Goal: Task Accomplishment & Management: Complete application form

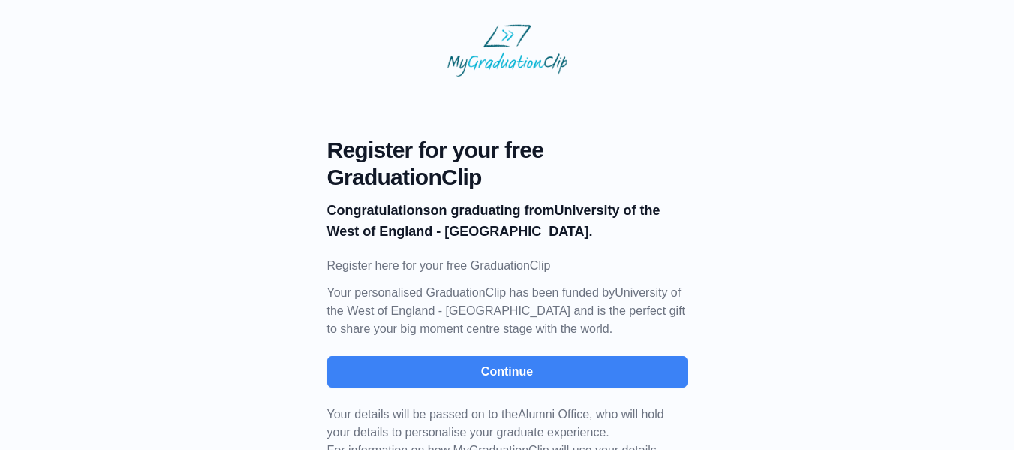
scroll to position [52, 0]
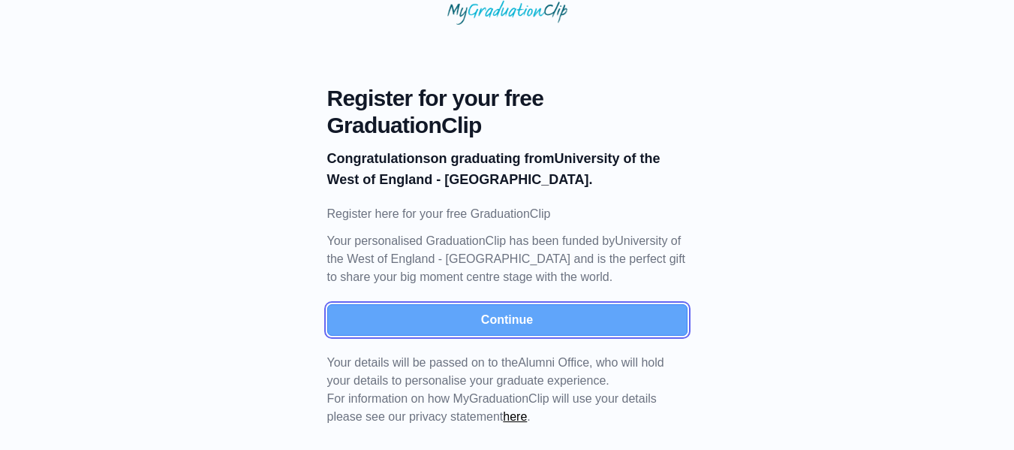
click at [520, 319] on button "Continue" at bounding box center [507, 320] width 360 height 32
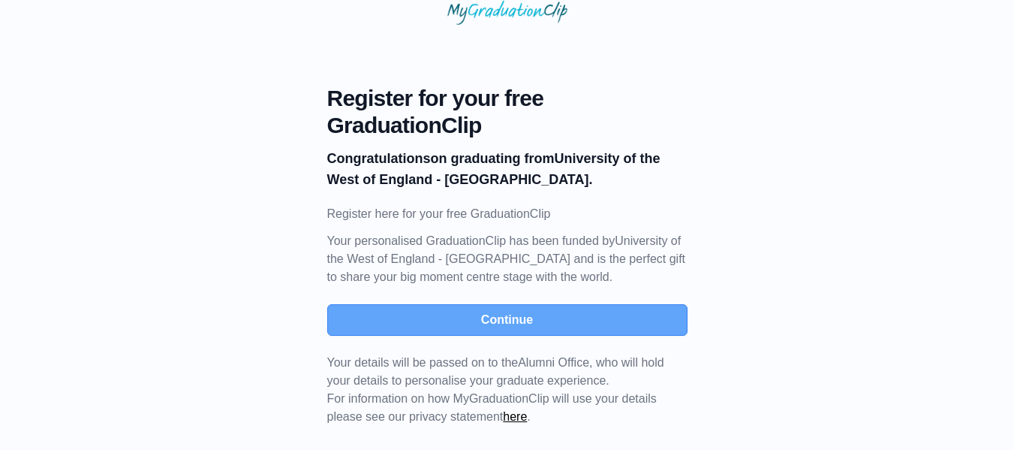
scroll to position [16, 0]
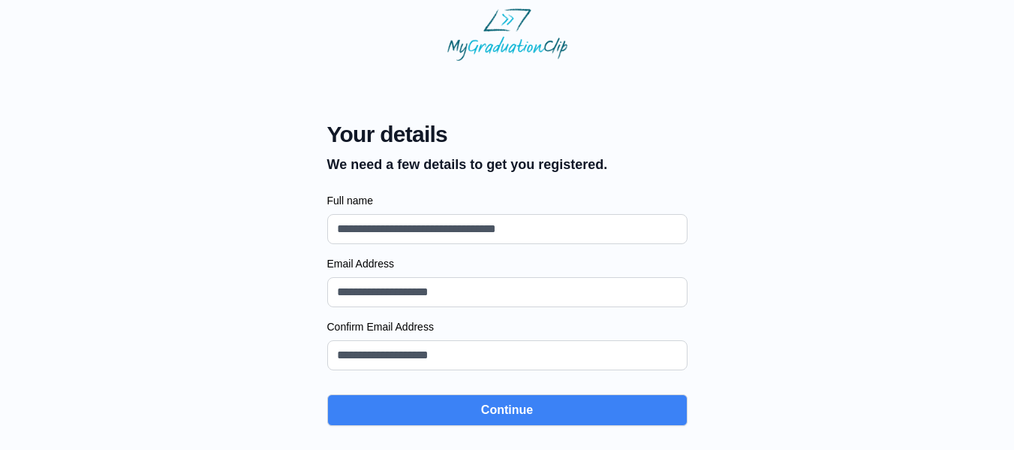
click at [479, 230] on input "Full name" at bounding box center [507, 229] width 360 height 30
type input "**********"
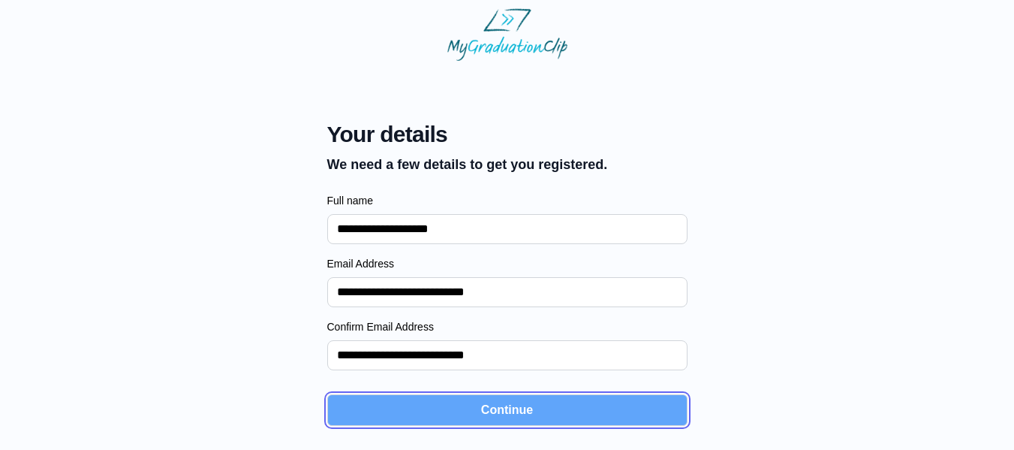
click at [504, 424] on button "Continue" at bounding box center [507, 410] width 360 height 32
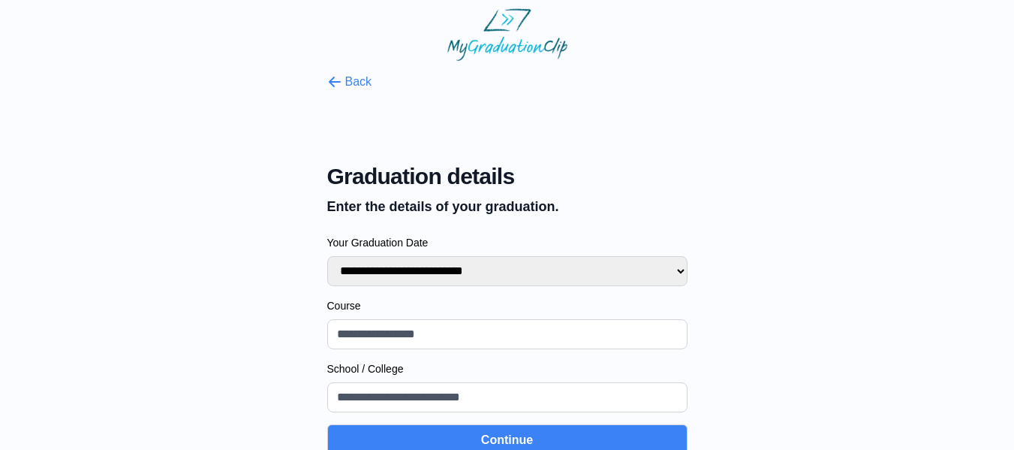
click at [492, 282] on select "**********" at bounding box center [507, 271] width 360 height 30
select select "**********"
click at [327, 256] on select "**********" at bounding box center [507, 271] width 360 height 30
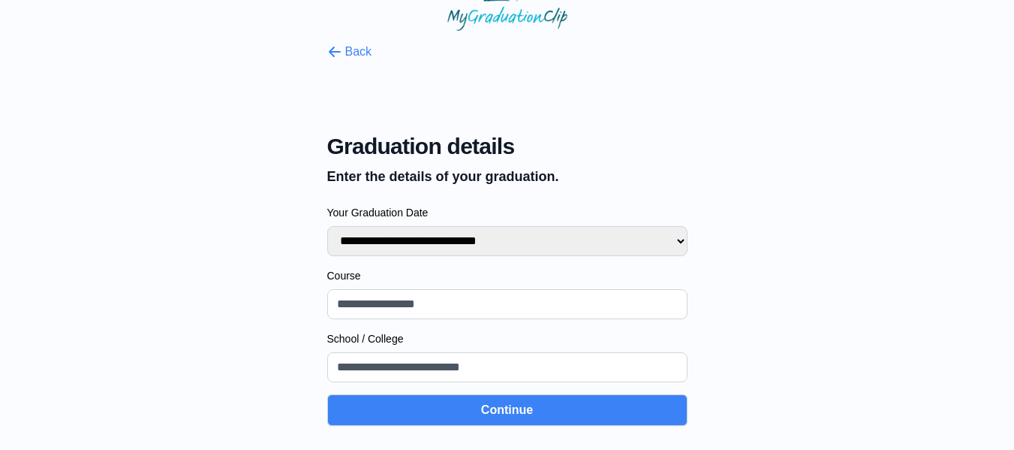
click at [546, 294] on input "Course" at bounding box center [507, 304] width 360 height 30
type input "**********"
click at [496, 366] on input "School / College" at bounding box center [507, 367] width 360 height 30
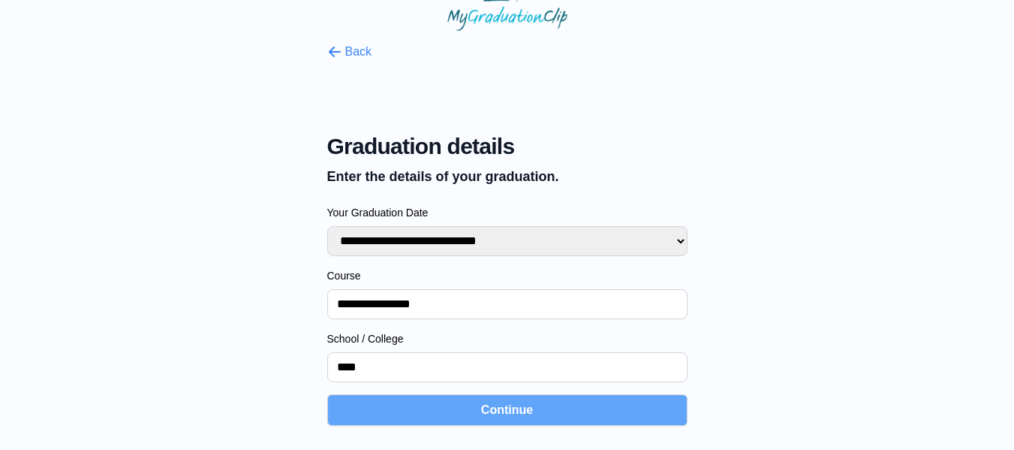
type input "****"
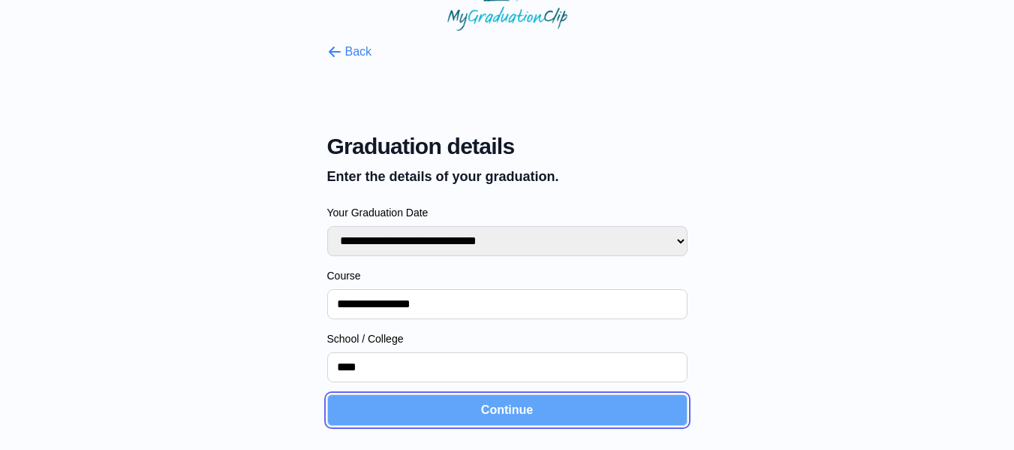
click at [430, 408] on button "Continue" at bounding box center [507, 410] width 360 height 32
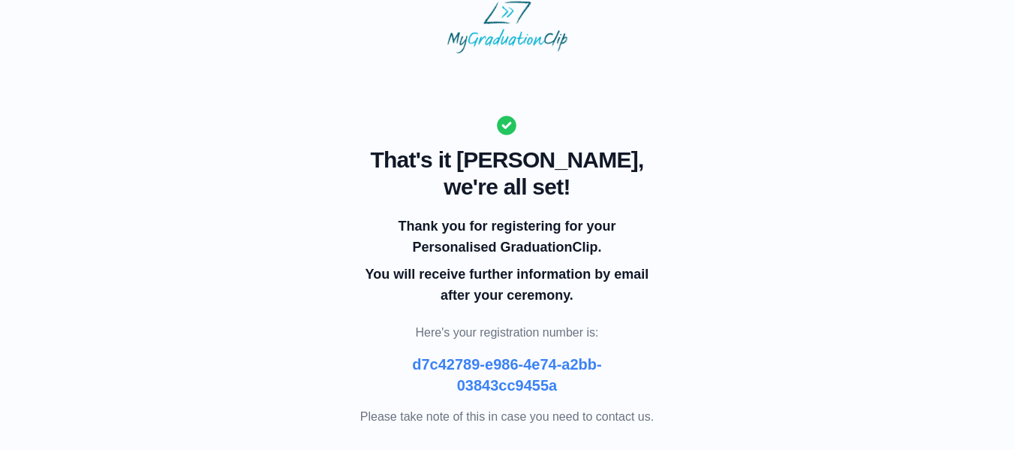
scroll to position [22, 0]
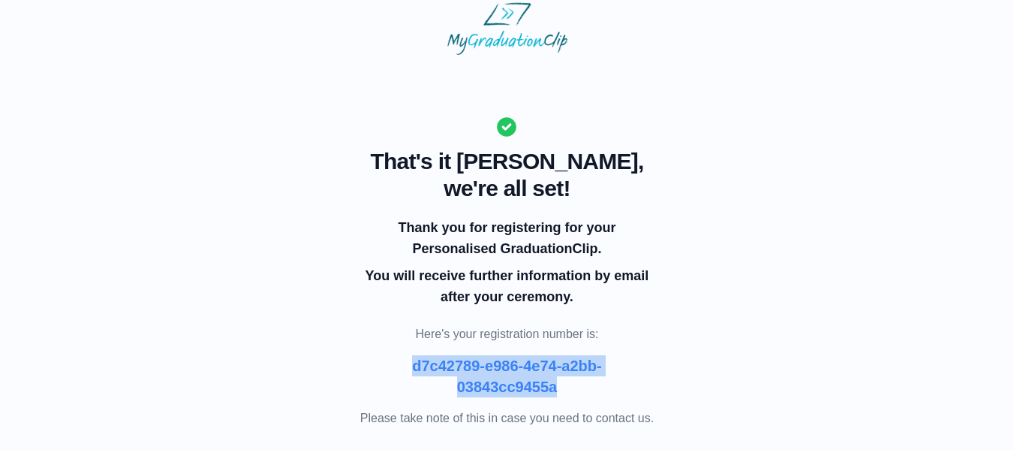
drag, startPoint x: 414, startPoint y: 362, endPoint x: 585, endPoint y: 392, distance: 173.1
click at [585, 392] on p "d7c42789-e986-4e74-a2bb-03843cc9455a" at bounding box center [507, 376] width 288 height 42
copy b "d7c42789-e986-4e74-a2bb-03843cc9455a"
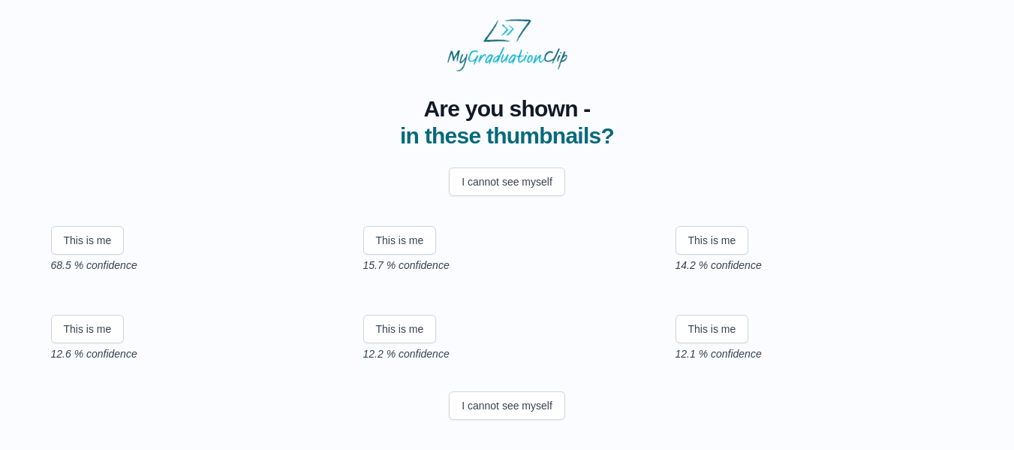
scroll to position [165, 0]
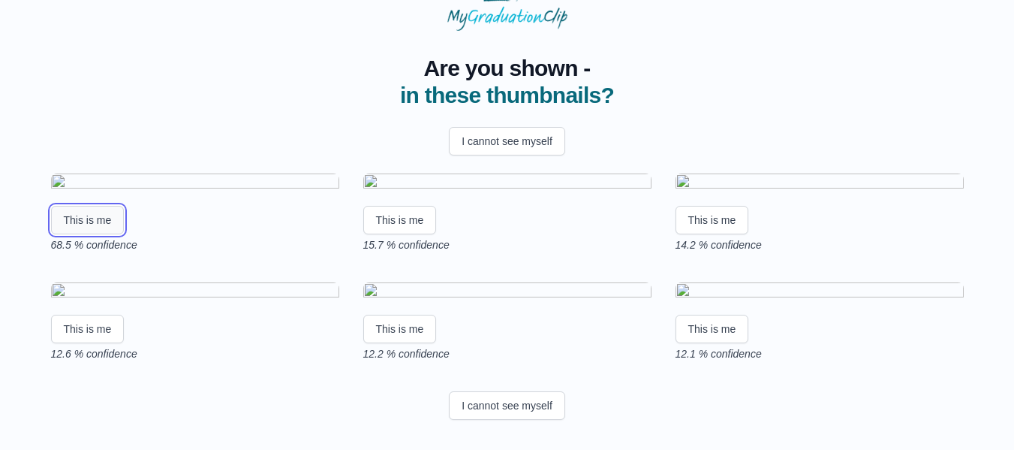
click at [102, 234] on button "This is me" at bounding box center [88, 220] width 74 height 29
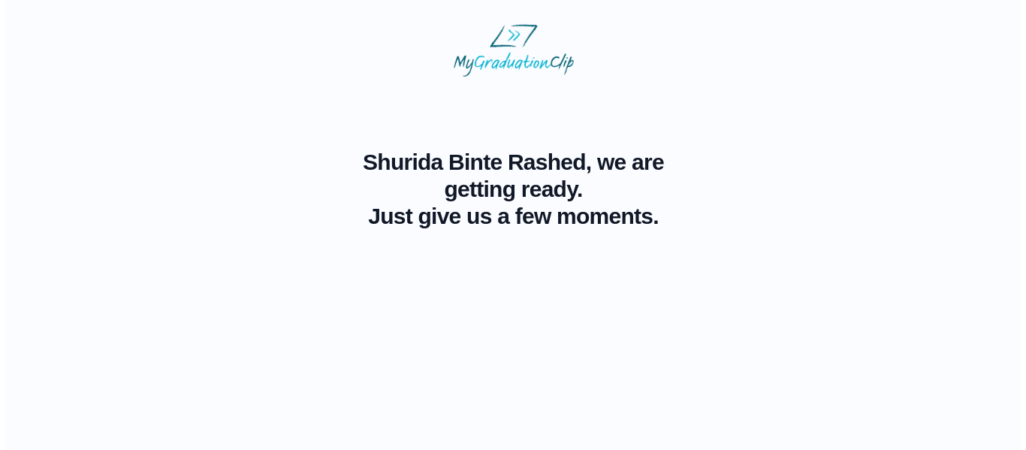
scroll to position [0, 0]
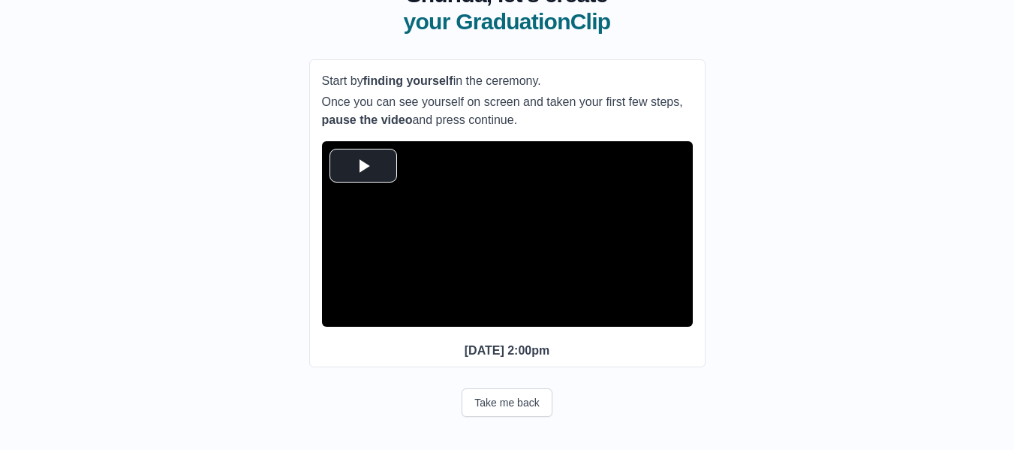
scroll to position [148, 0]
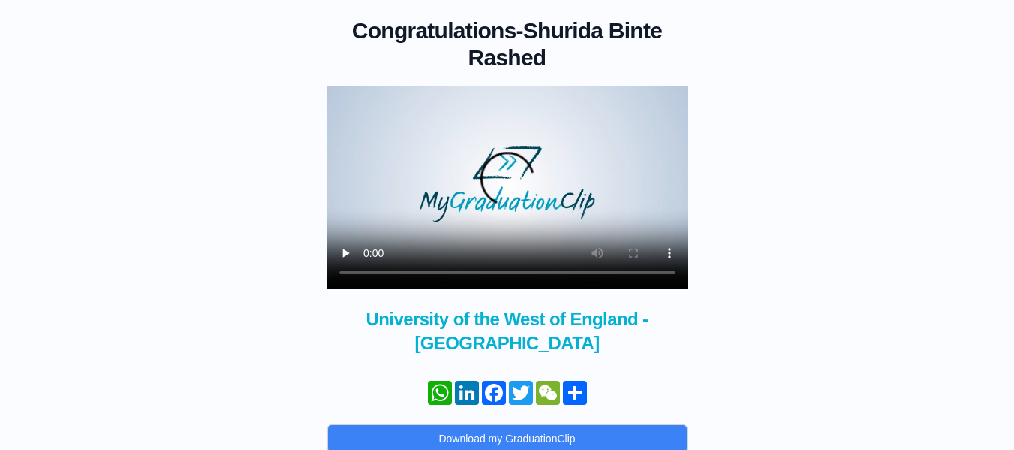
scroll to position [120, 0]
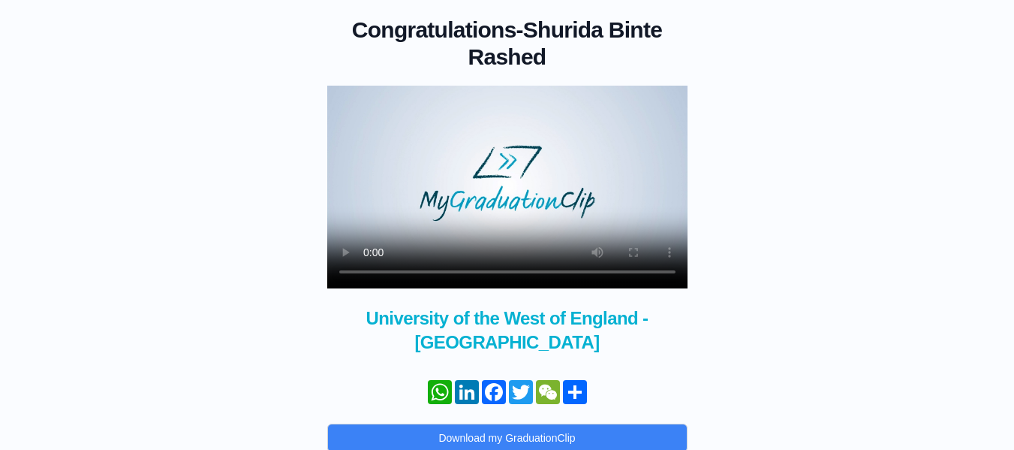
click at [752, 327] on div "Congratulations - Shurida Binte Rashed × Share your GraduationClip now! WhatsAp…" at bounding box center [507, 229] width 966 height 546
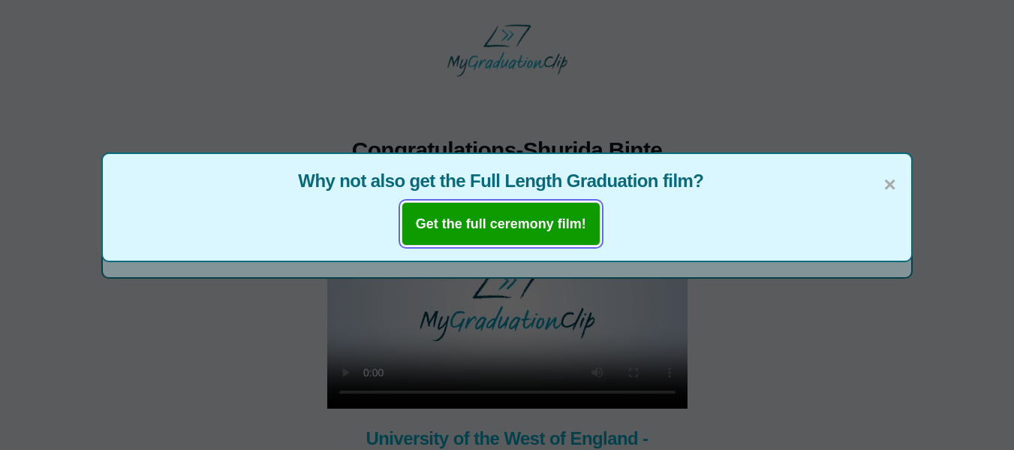
click at [538, 217] on b "Get the full ceremony film!" at bounding box center [501, 223] width 170 height 15
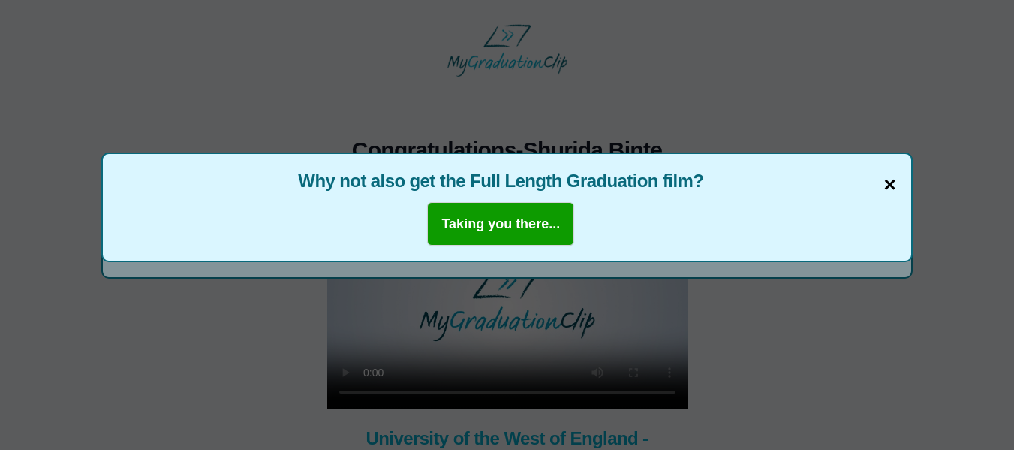
click at [885, 178] on span "×" at bounding box center [891, 185] width 12 height 32
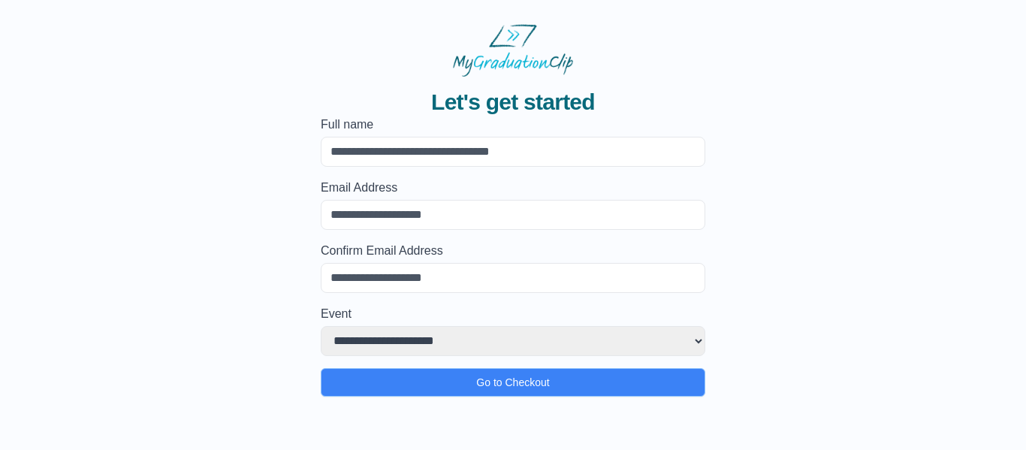
click at [536, 167] on form "**********" at bounding box center [513, 256] width 384 height 281
click at [529, 144] on input "Full name" at bounding box center [513, 152] width 384 height 30
type input "**********"
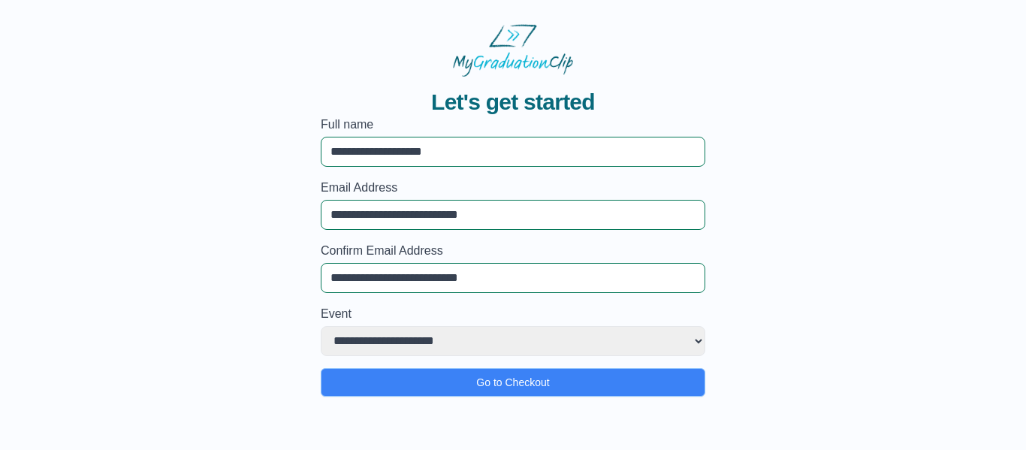
click at [445, 336] on select "**********" at bounding box center [513, 341] width 384 height 30
select select "**********"
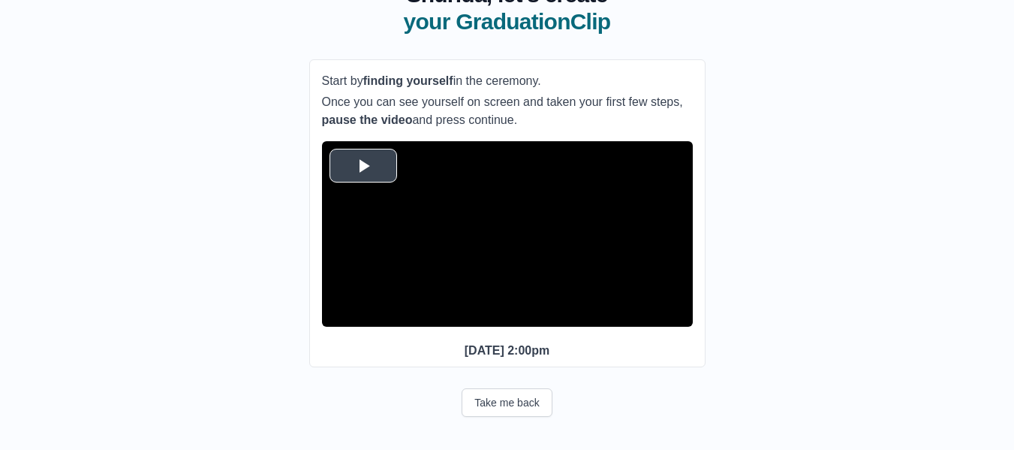
scroll to position [140, 0]
click at [363, 165] on span "Video Player" at bounding box center [363, 165] width 0 height 0
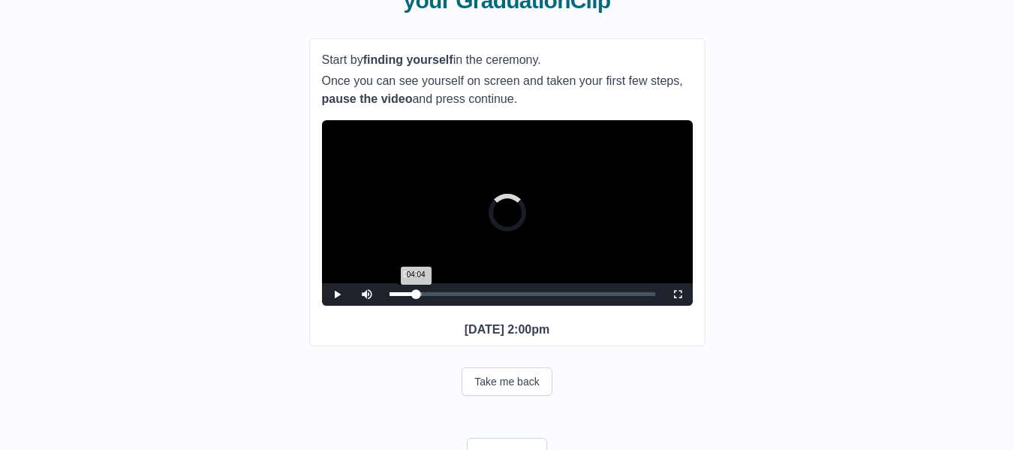
click at [413, 296] on div "04:04 Progress : 0%" at bounding box center [403, 294] width 27 height 4
click at [408, 296] on div "04:05 Progress : 0%" at bounding box center [401, 294] width 23 height 4
click at [401, 306] on div "Loaded : 0% 01:58 03:09 Progress : 0%" at bounding box center [522, 294] width 281 height 23
click at [411, 296] on div "03:48" at bounding box center [411, 294] width 1 height 4
click at [414, 296] on div "04:12 Progress : 0%" at bounding box center [402, 294] width 24 height 4
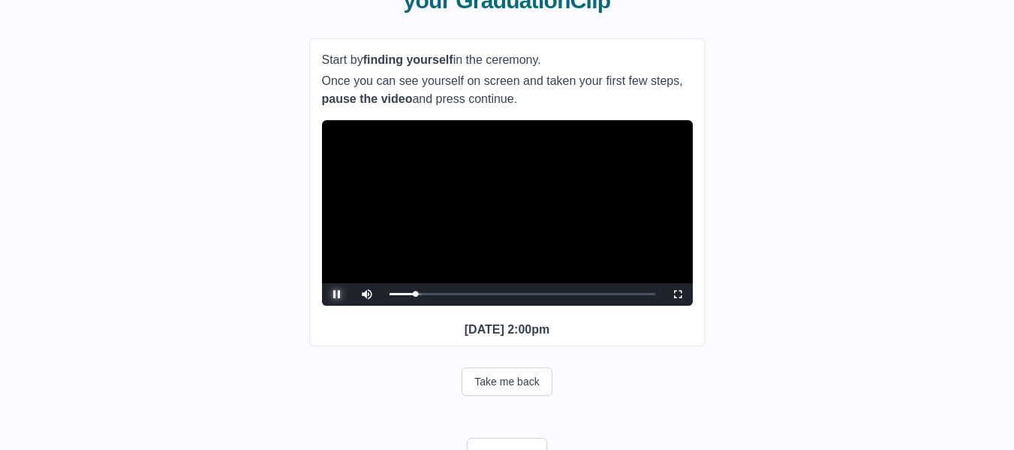
click at [337, 294] on span "Video Player" at bounding box center [337, 294] width 0 height 0
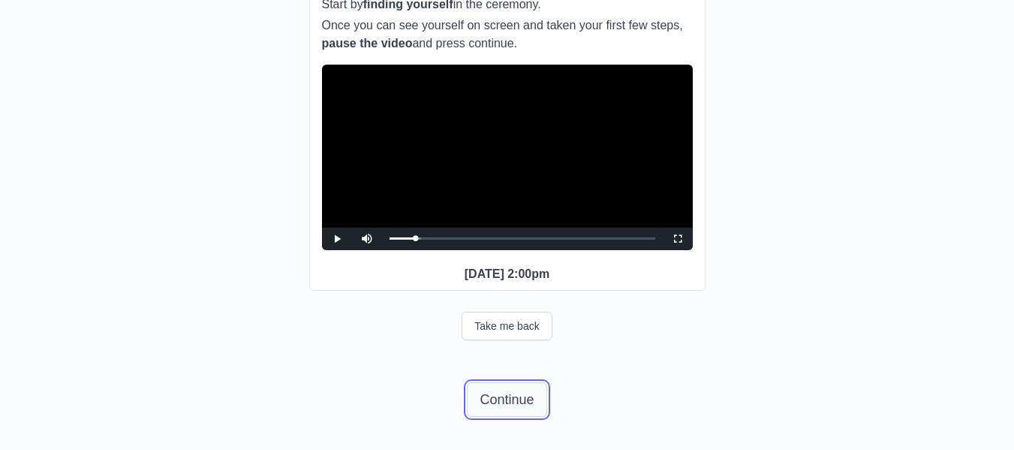
click at [520, 392] on button "Continue" at bounding box center [507, 399] width 80 height 35
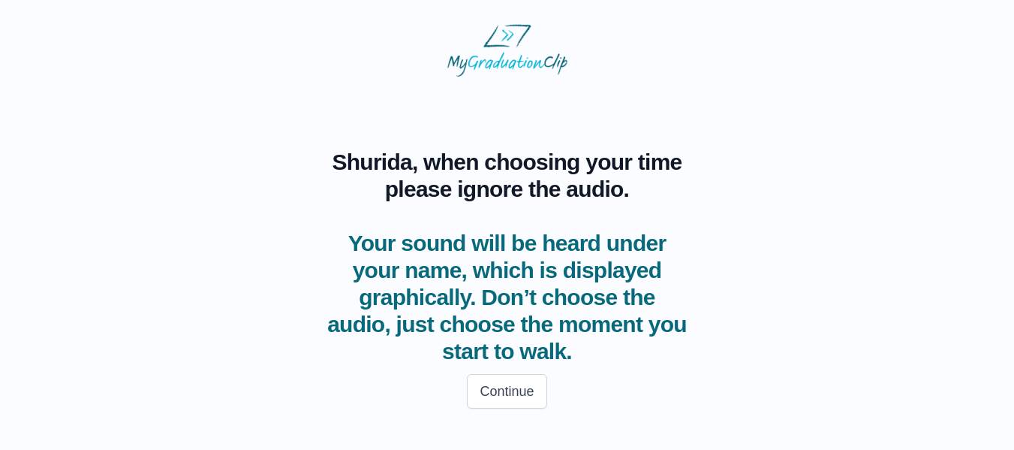
scroll to position [0, 0]
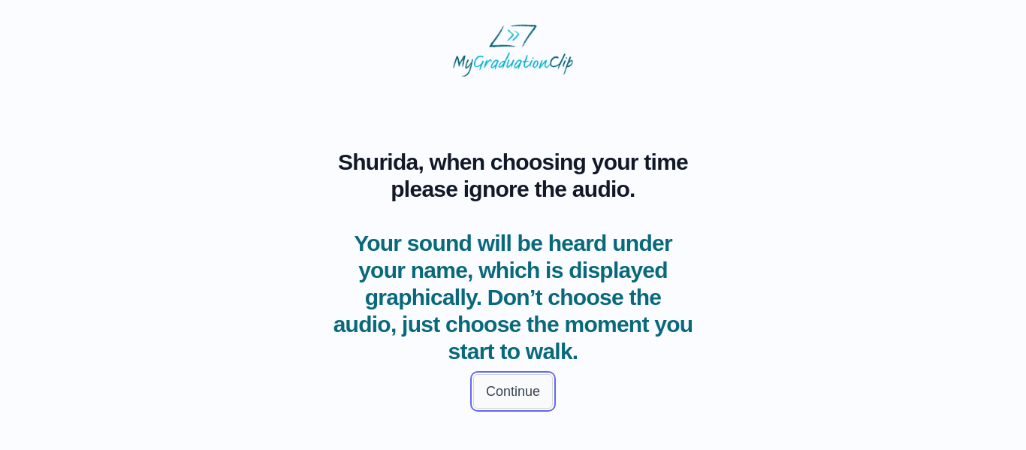
click at [527, 394] on button "Continue" at bounding box center [513, 391] width 80 height 35
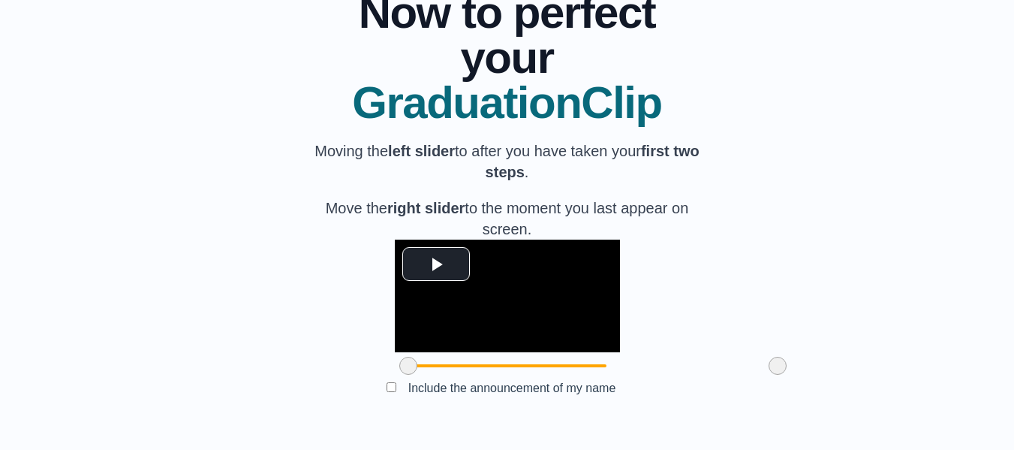
scroll to position [149, 0]
click at [527, 352] on video "Video Player" at bounding box center [507, 296] width 225 height 113
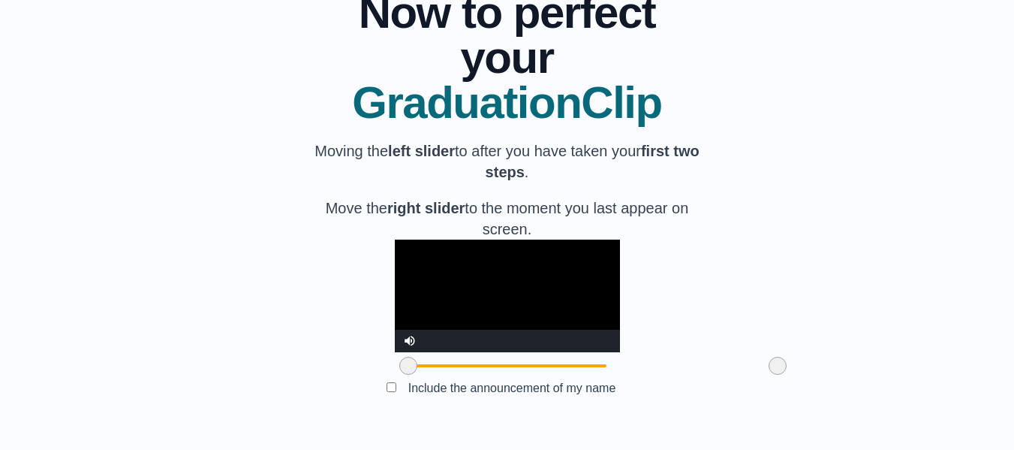
scroll to position [221, 0]
drag, startPoint x: 325, startPoint y: 369, endPoint x: 342, endPoint y: 369, distance: 17.3
click at [417, 369] on span at bounding box center [426, 366] width 18 height 18
drag, startPoint x: 342, startPoint y: 369, endPoint x: 320, endPoint y: 364, distance: 23.1
click at [399, 364] on span at bounding box center [408, 366] width 18 height 18
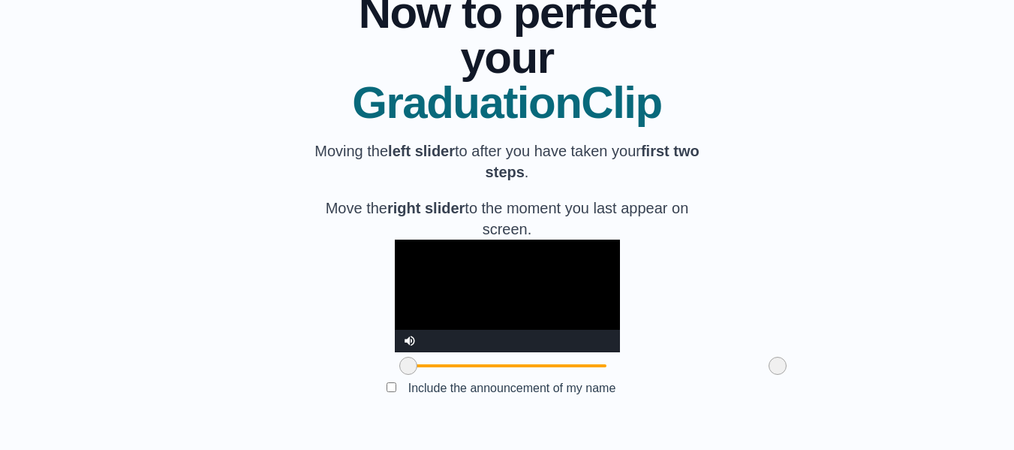
click at [395, 250] on video "Video Player" at bounding box center [507, 296] width 225 height 113
drag, startPoint x: 321, startPoint y: 362, endPoint x: 339, endPoint y: 362, distance: 18.0
click at [417, 362] on span at bounding box center [426, 366] width 18 height 18
click at [417, 256] on video "Video Player" at bounding box center [507, 296] width 225 height 113
click at [405, 258] on video "Video Player" at bounding box center [507, 296] width 225 height 113
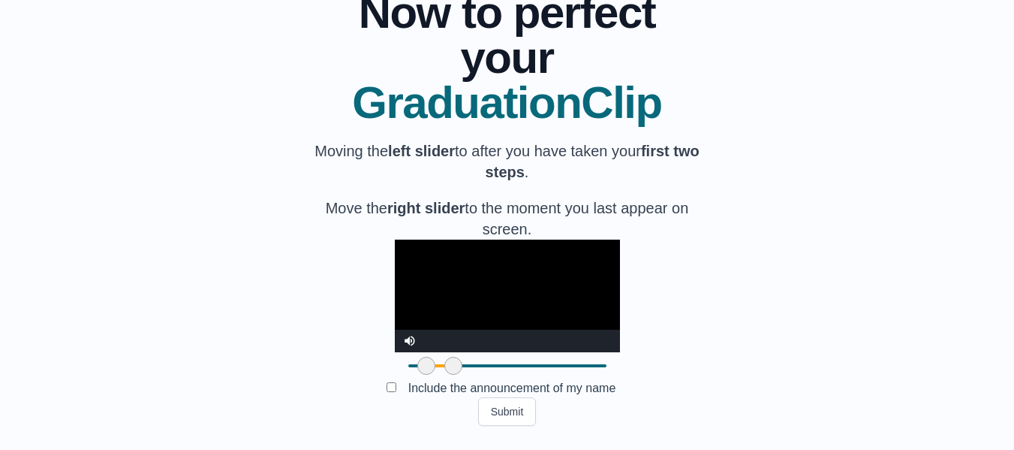
drag, startPoint x: 696, startPoint y: 364, endPoint x: 372, endPoint y: 358, distance: 324.4
click at [445, 358] on span at bounding box center [454, 366] width 18 height 18
click at [431, 240] on video "Video Player" at bounding box center [507, 296] width 225 height 113
click at [461, 246] on video "Video Player" at bounding box center [507, 296] width 225 height 113
click at [538, 240] on video "Video Player" at bounding box center [507, 296] width 225 height 113
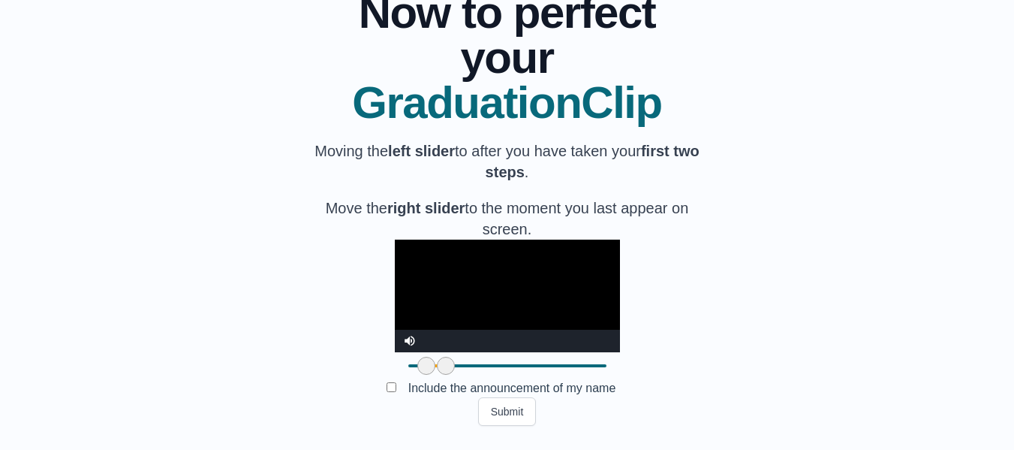
drag, startPoint x: 366, startPoint y: 366, endPoint x: 359, endPoint y: 364, distance: 7.7
click at [437, 364] on span at bounding box center [446, 366] width 18 height 18
click at [395, 273] on video "Video Player" at bounding box center [507, 296] width 225 height 113
click at [402, 279] on video "Video Player" at bounding box center [507, 296] width 225 height 113
click at [414, 276] on video "Video Player" at bounding box center [507, 296] width 225 height 113
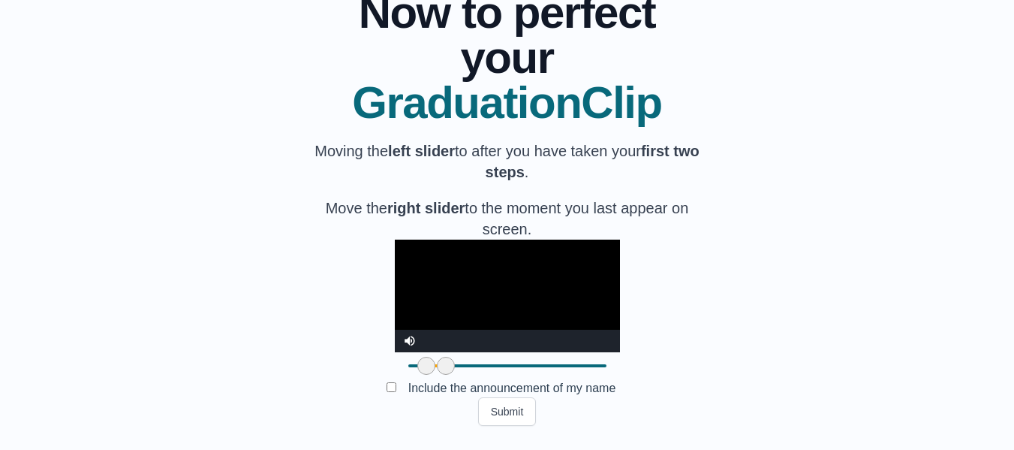
click at [417, 366] on span at bounding box center [426, 366] width 18 height 18
drag, startPoint x: 361, startPoint y: 366, endPoint x: 354, endPoint y: 360, distance: 9.6
click at [437, 360] on span at bounding box center [446, 366] width 18 height 18
click at [414, 261] on video "Video Player" at bounding box center [507, 296] width 225 height 113
click at [472, 240] on video "Video Player" at bounding box center [507, 296] width 225 height 113
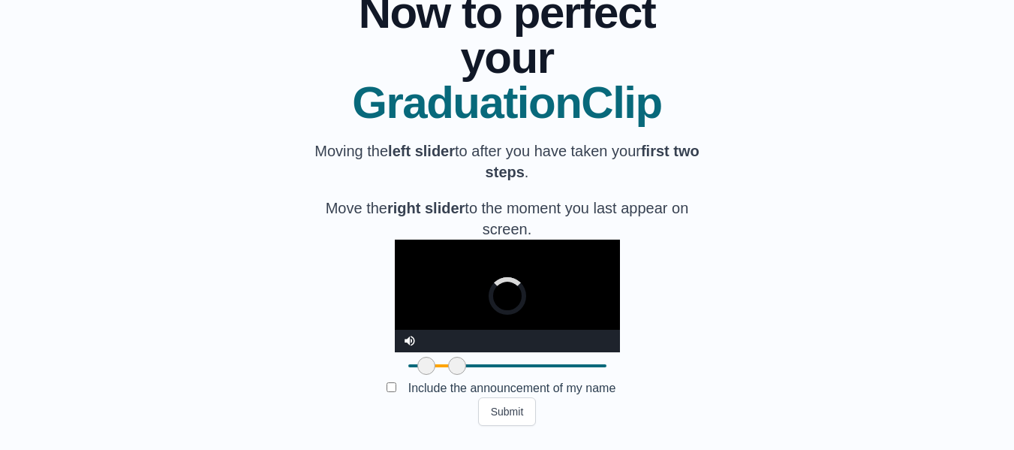
drag, startPoint x: 362, startPoint y: 369, endPoint x: 375, endPoint y: 366, distance: 13.7
click at [448, 366] on span at bounding box center [457, 366] width 18 height 18
drag, startPoint x: 375, startPoint y: 366, endPoint x: 363, endPoint y: 366, distance: 12.0
click at [439, 366] on span at bounding box center [448, 366] width 18 height 18
click at [395, 288] on video "Video Player" at bounding box center [507, 296] width 225 height 113
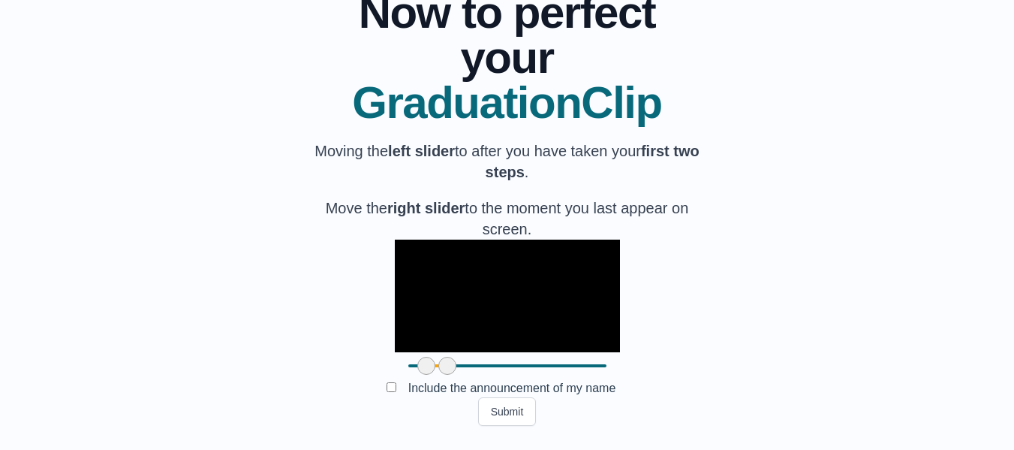
click at [395, 289] on video "Video Player" at bounding box center [507, 296] width 225 height 113
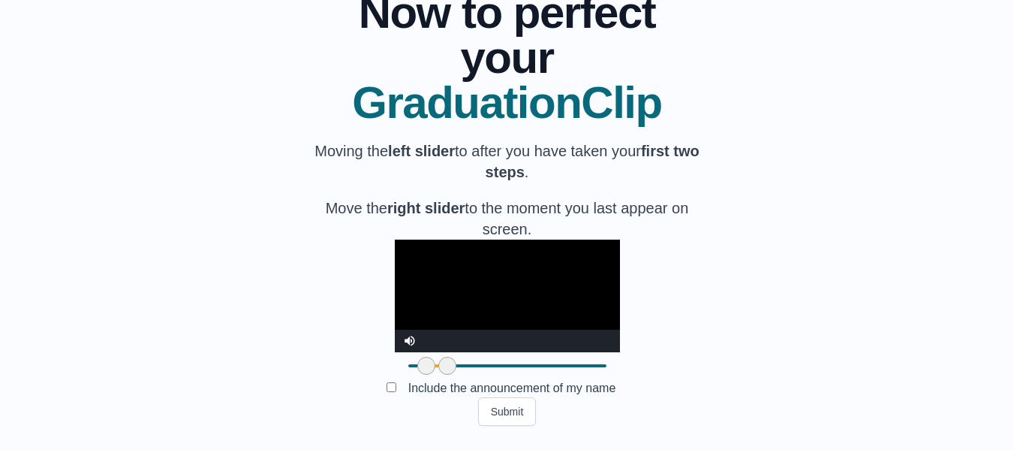
click at [395, 289] on video "Video Player" at bounding box center [507, 296] width 225 height 113
drag, startPoint x: 364, startPoint y: 365, endPoint x: 355, endPoint y: 366, distance: 9.0
click at [437, 366] on span at bounding box center [446, 366] width 18 height 18
click at [416, 251] on video "Video Player" at bounding box center [507, 296] width 225 height 113
click at [538, 255] on video "Video Player" at bounding box center [507, 296] width 225 height 113
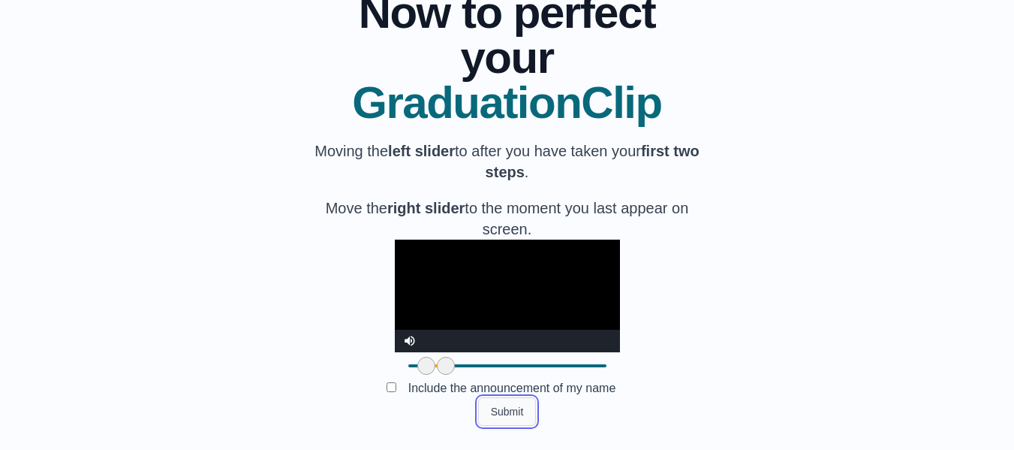
click at [508, 418] on button "Submit" at bounding box center [507, 411] width 59 height 29
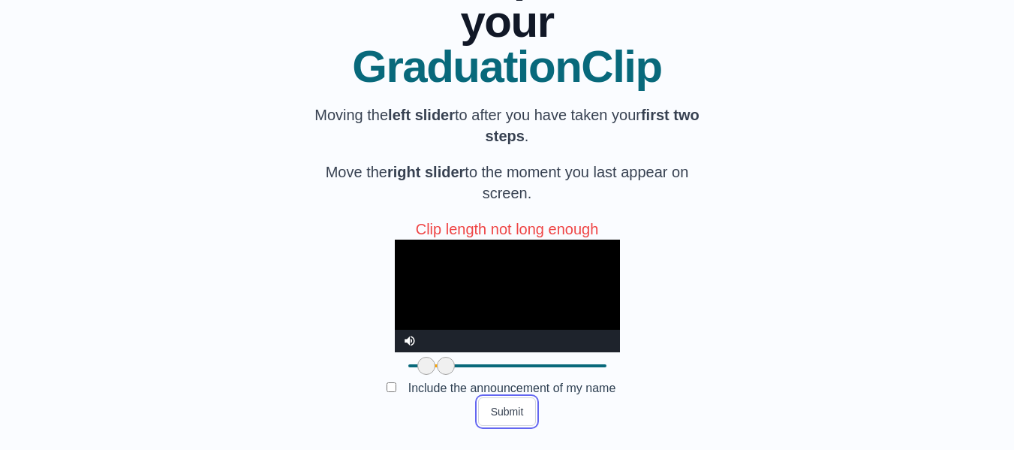
scroll to position [257, 0]
click at [437, 363] on span at bounding box center [446, 366] width 18 height 18
click at [405, 240] on video "Video Player" at bounding box center [507, 296] width 225 height 113
drag, startPoint x: 357, startPoint y: 368, endPoint x: 362, endPoint y: 356, distance: 12.8
click at [437, 356] on div at bounding box center [450, 365] width 27 height 27
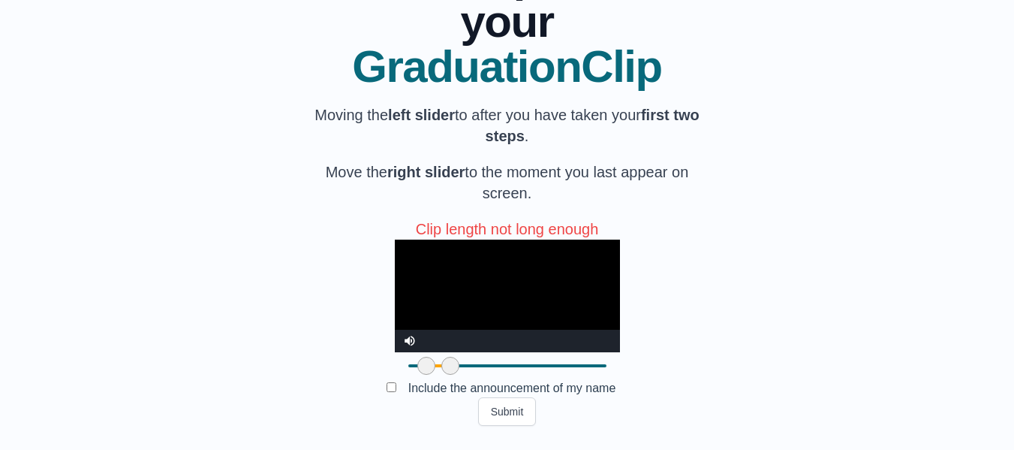
click at [422, 254] on video "Video Player" at bounding box center [507, 296] width 225 height 113
click at [517, 415] on button "Submit" at bounding box center [507, 411] width 59 height 29
click at [498, 407] on button "Submit" at bounding box center [507, 411] width 59 height 29
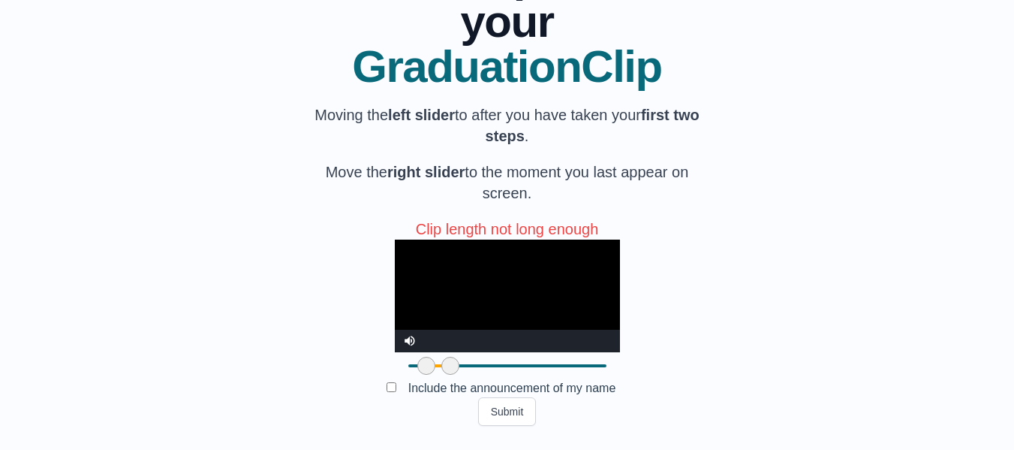
click at [493, 240] on video "Video Player" at bounding box center [507, 296] width 225 height 113
click at [474, 240] on video "Video Player" at bounding box center [507, 296] width 225 height 113
click at [577, 243] on video "Video Player" at bounding box center [507, 296] width 225 height 113
click at [496, 411] on button "Submit" at bounding box center [507, 411] width 59 height 29
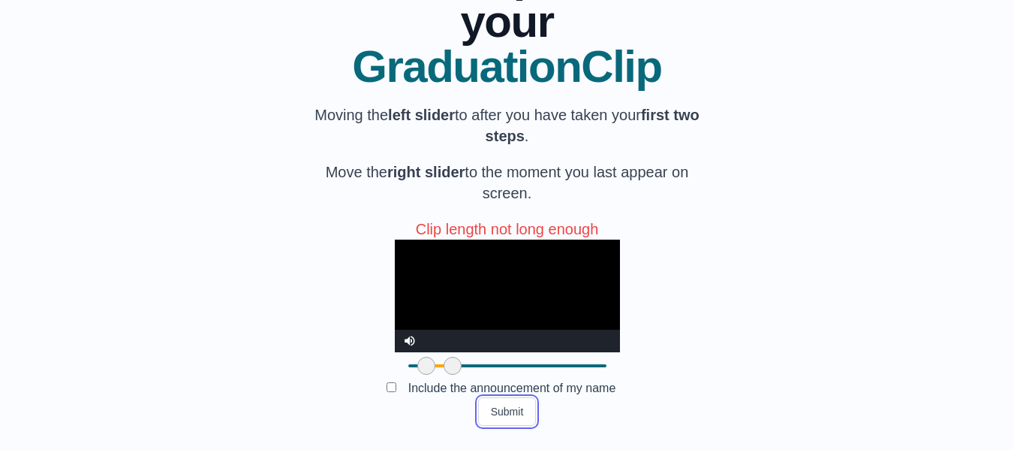
click at [444, 365] on span at bounding box center [453, 366] width 18 height 18
click at [514, 412] on button "Submit" at bounding box center [507, 411] width 59 height 29
click at [445, 369] on span at bounding box center [454, 366] width 18 height 18
click at [511, 417] on button "Submit" at bounding box center [507, 411] width 59 height 29
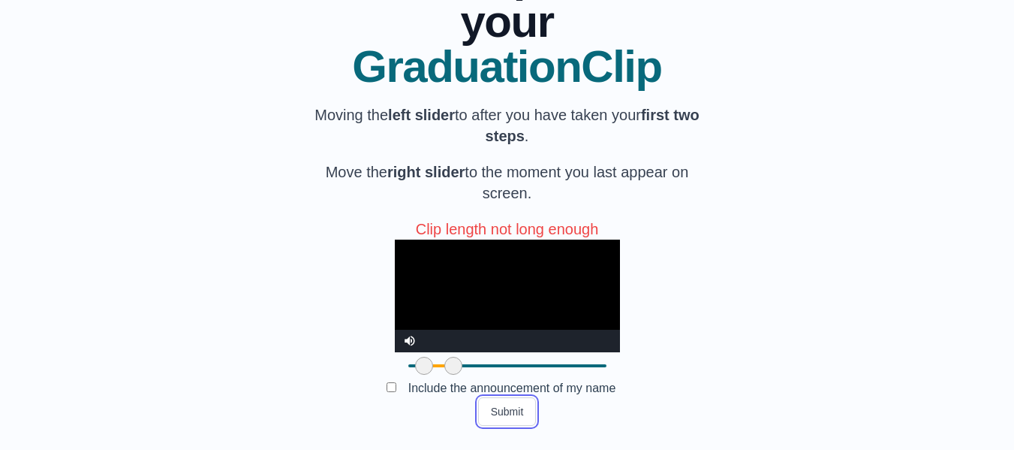
click at [415, 366] on span at bounding box center [424, 366] width 18 height 18
click at [448, 240] on video "Video Player" at bounding box center [507, 296] width 225 height 113
click at [411, 368] on span at bounding box center [420, 366] width 18 height 18
click at [424, 243] on video "Video Player" at bounding box center [507, 296] width 225 height 113
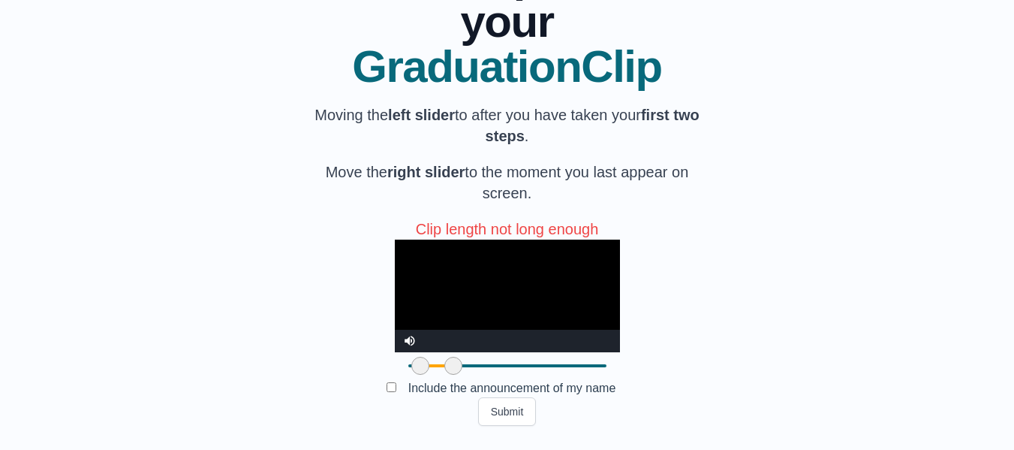
click at [411, 267] on video "Video Player" at bounding box center [507, 296] width 225 height 113
click at [408, 364] on span at bounding box center [417, 366] width 18 height 18
click at [488, 240] on video "Video Player" at bounding box center [507, 296] width 225 height 113
click at [512, 408] on button "Submit" at bounding box center [507, 411] width 59 height 29
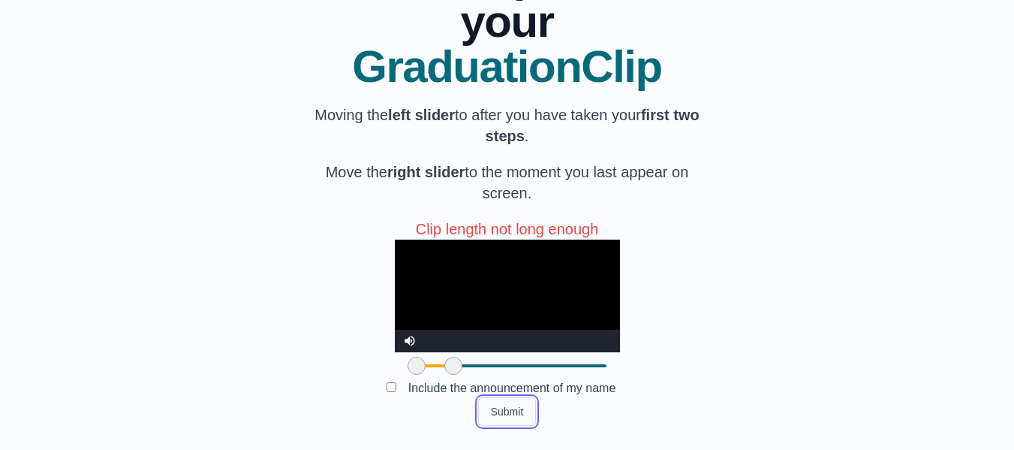
click at [512, 408] on button "Submit" at bounding box center [507, 411] width 59 height 29
click at [474, 219] on p "Clip length not long enough" at bounding box center [507, 229] width 183 height 21
drag, startPoint x: 330, startPoint y: 364, endPoint x: 294, endPoint y: 368, distance: 36.2
click at [294, 368] on div "**********" at bounding box center [507, 178] width 966 height 496
click at [547, 240] on video "Video Player" at bounding box center [507, 296] width 225 height 113
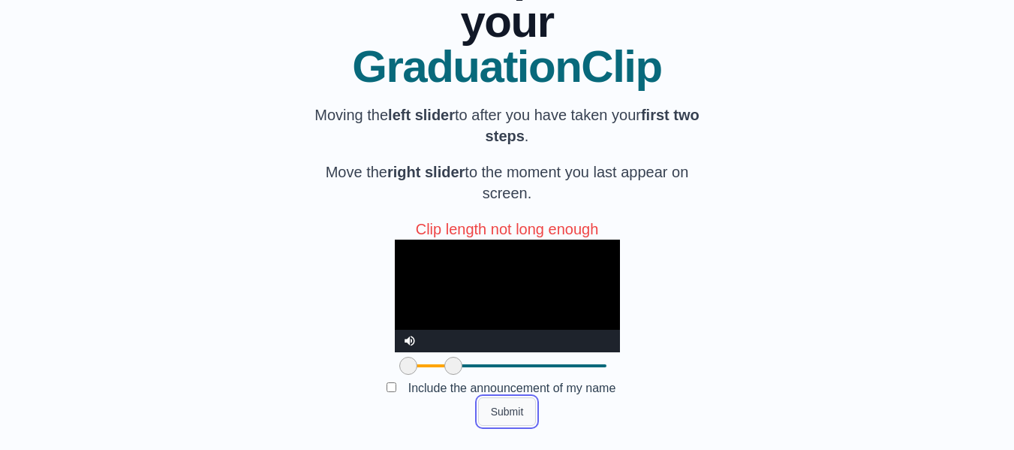
click at [528, 409] on button "Submit" at bounding box center [507, 411] width 59 height 29
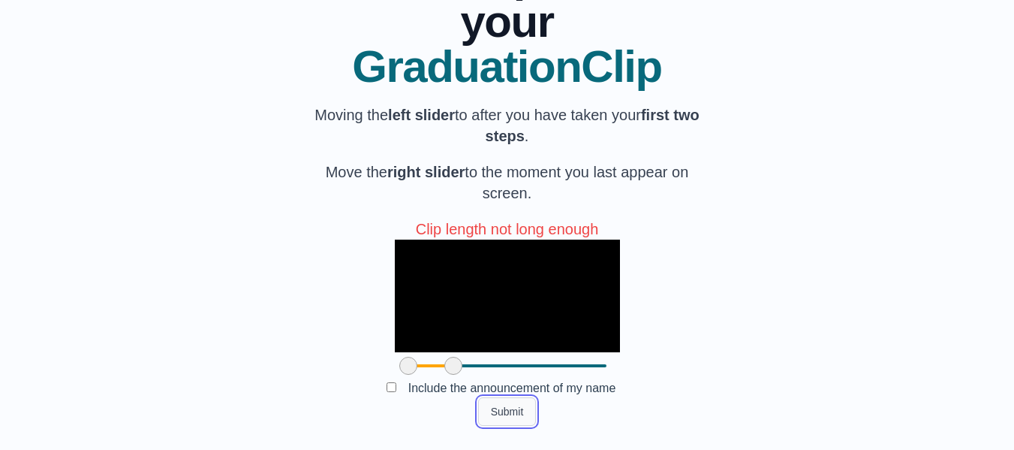
click at [528, 407] on button "Submit" at bounding box center [507, 411] width 59 height 29
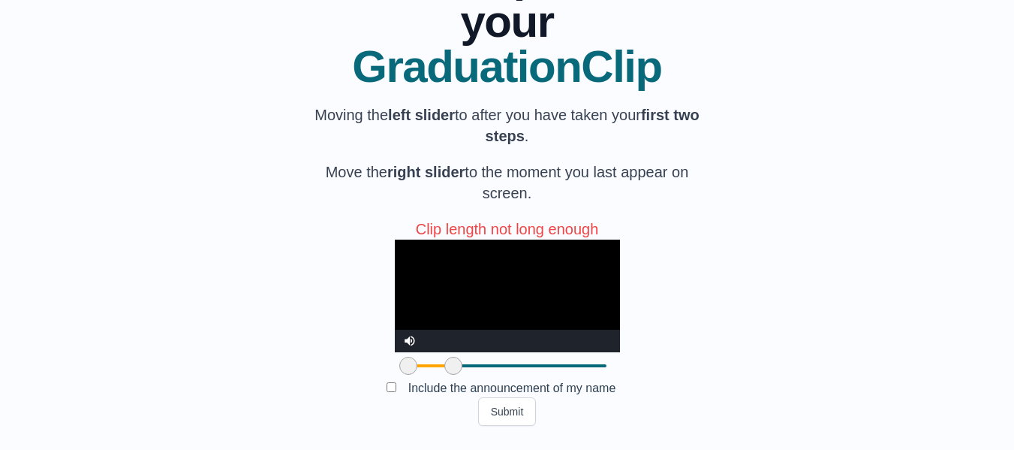
click at [505, 240] on video "Video Player" at bounding box center [507, 296] width 225 height 113
click at [419, 262] on video "Video Player" at bounding box center [507, 296] width 225 height 113
click at [399, 269] on video "Video Player" at bounding box center [507, 296] width 225 height 113
drag, startPoint x: 325, startPoint y: 363, endPoint x: 262, endPoint y: 360, distance: 63.1
click at [263, 360] on div "**********" at bounding box center [507, 178] width 966 height 496
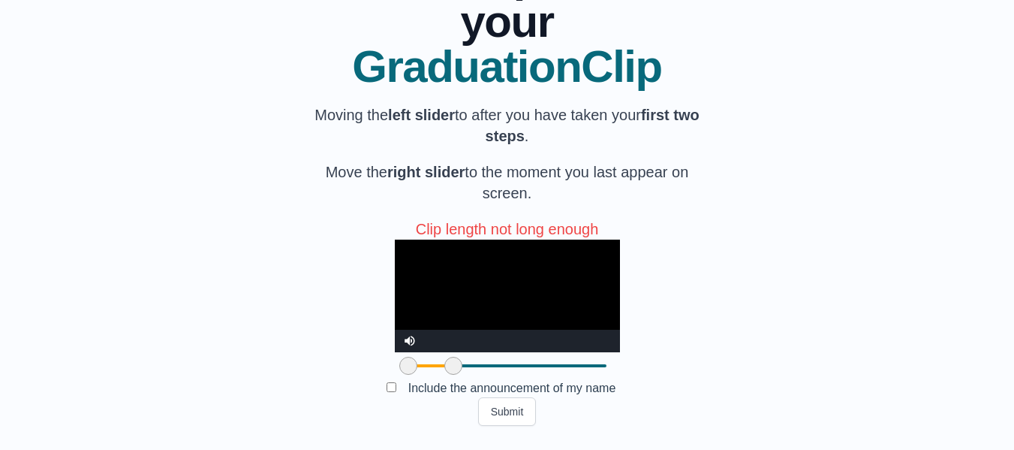
click at [417, 270] on video "Video Player" at bounding box center [507, 296] width 225 height 113
click at [437, 240] on video "Video Player" at bounding box center [507, 296] width 225 height 113
click at [493, 404] on button "Submit" at bounding box center [507, 411] width 59 height 29
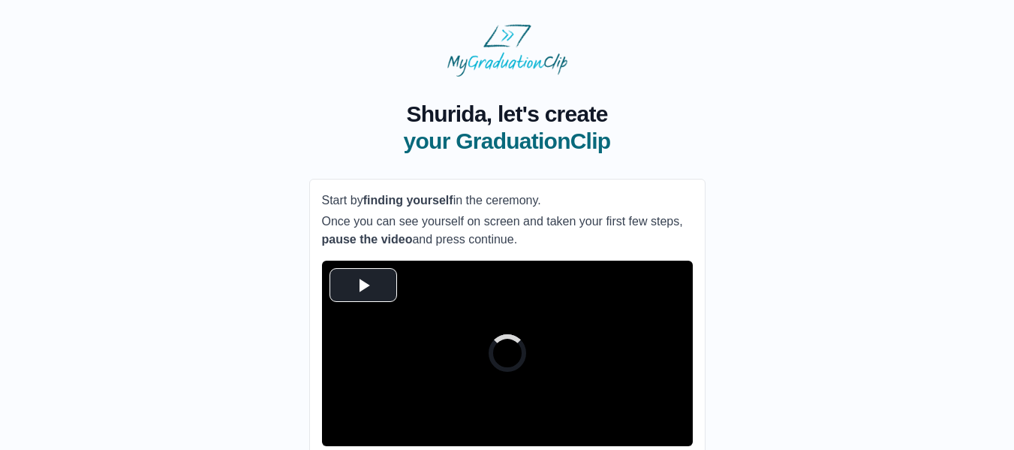
scroll to position [148, 0]
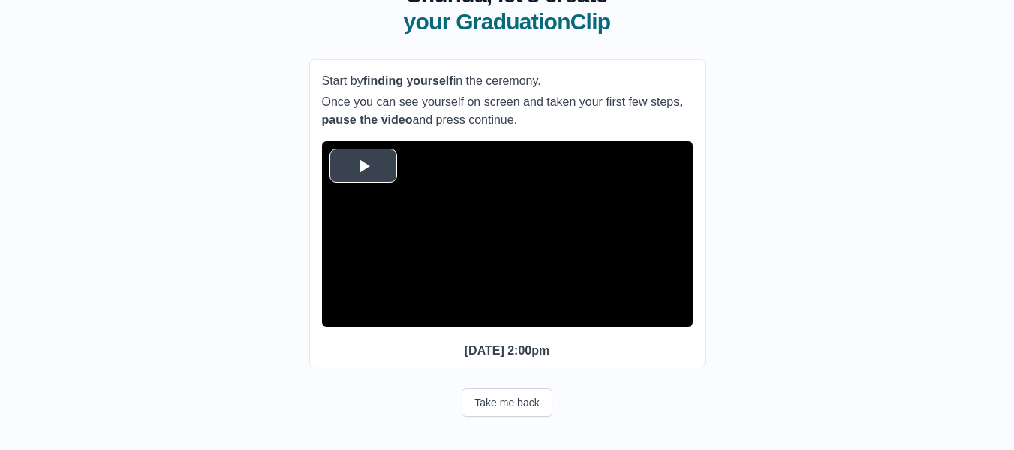
click at [363, 165] on span "Video Player" at bounding box center [363, 165] width 0 height 0
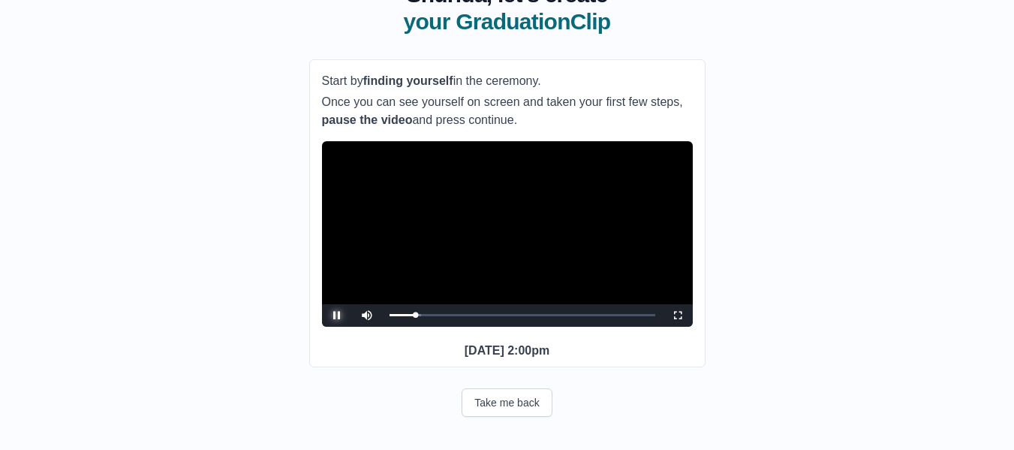
click at [337, 315] on span "Video Player" at bounding box center [337, 315] width 0 height 0
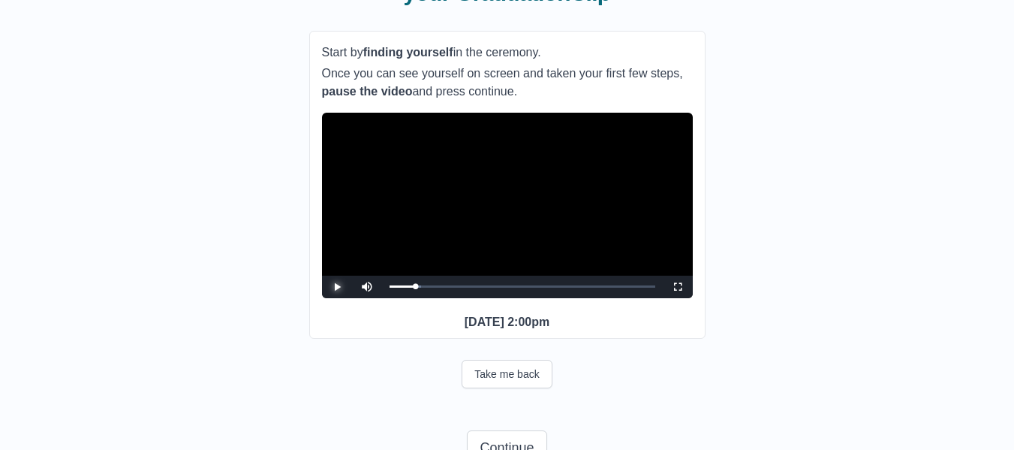
scroll to position [225, 0]
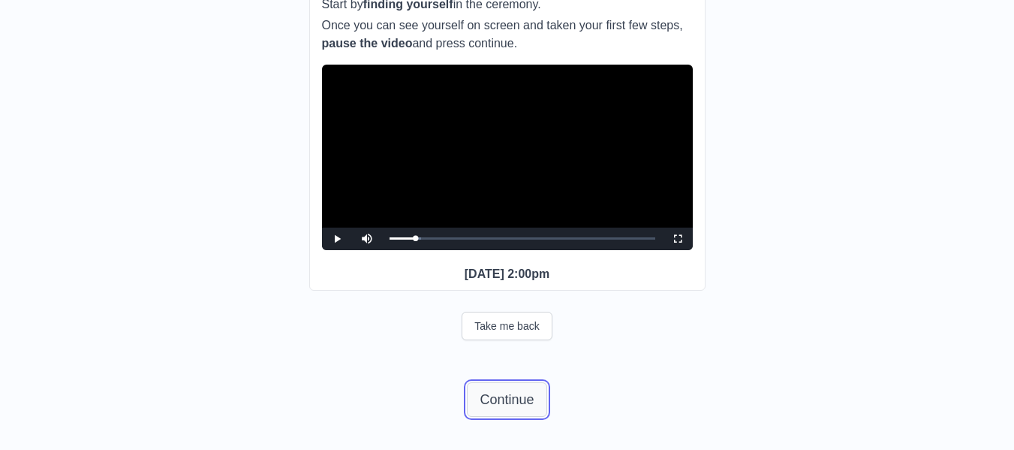
click at [518, 403] on button "Continue" at bounding box center [507, 399] width 80 height 35
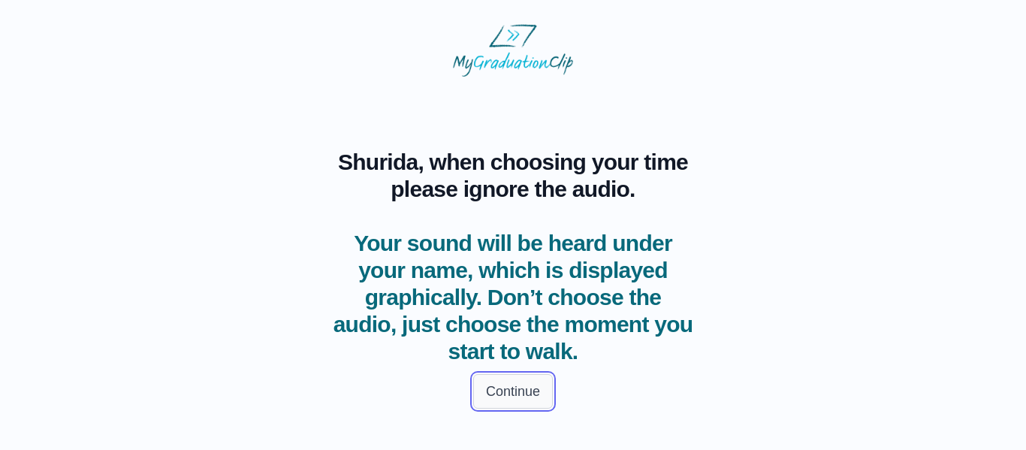
click at [511, 395] on button "Continue" at bounding box center [513, 391] width 80 height 35
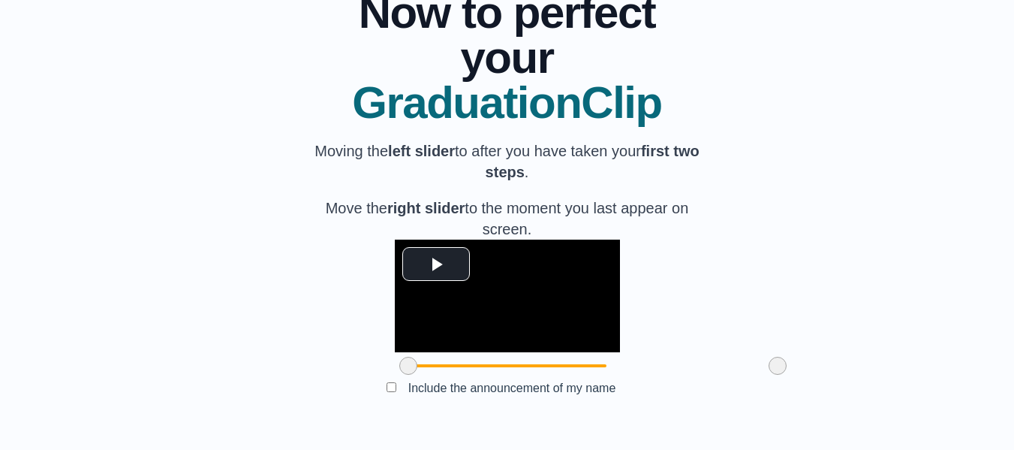
scroll to position [221, 0]
click at [436, 264] on span "Video Player" at bounding box center [436, 264] width 0 height 0
click at [395, 240] on video "Video Player" at bounding box center [507, 296] width 225 height 113
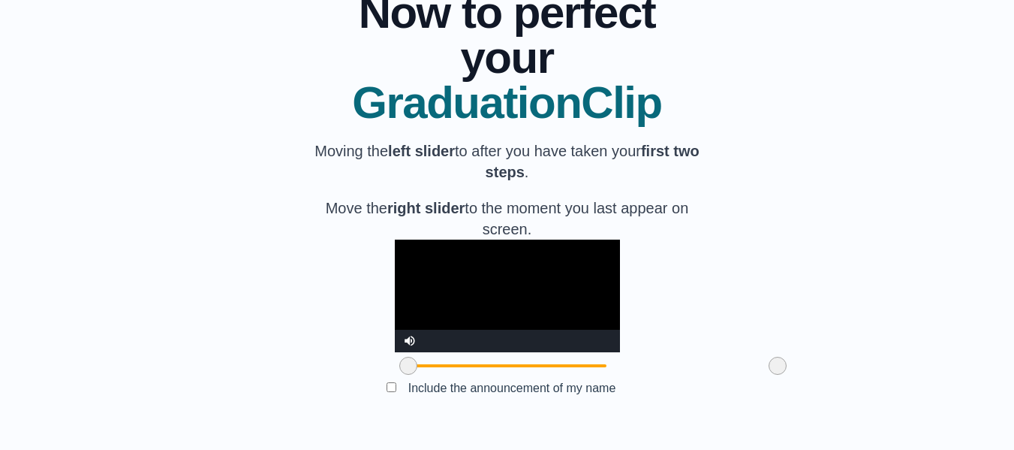
click at [484, 251] on video "Video Player" at bounding box center [507, 296] width 225 height 113
click at [502, 240] on video "Video Player" at bounding box center [507, 296] width 225 height 113
drag, startPoint x: 689, startPoint y: 366, endPoint x: 589, endPoint y: 345, distance: 102.1
click at [589, 345] on div "**********" at bounding box center [507, 310] width 225 height 140
click at [806, 347] on div "**********" at bounding box center [507, 196] width 966 height 460
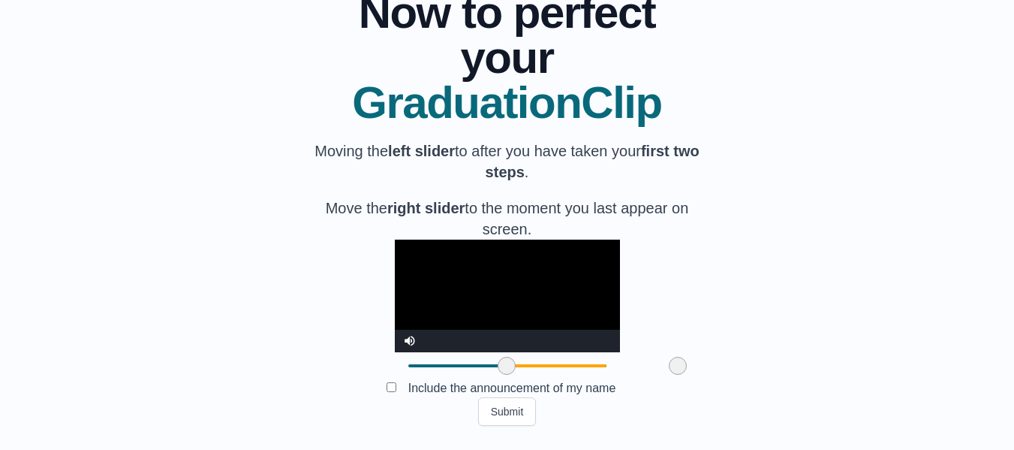
drag, startPoint x: 321, startPoint y: 371, endPoint x: 420, endPoint y: 360, distance: 99.0
click at [498, 360] on span at bounding box center [507, 366] width 18 height 18
drag, startPoint x: 595, startPoint y: 372, endPoint x: 602, endPoint y: 364, distance: 10.6
click at [676, 364] on span at bounding box center [685, 366] width 18 height 18
click at [514, 413] on button "Submit" at bounding box center [507, 411] width 59 height 29
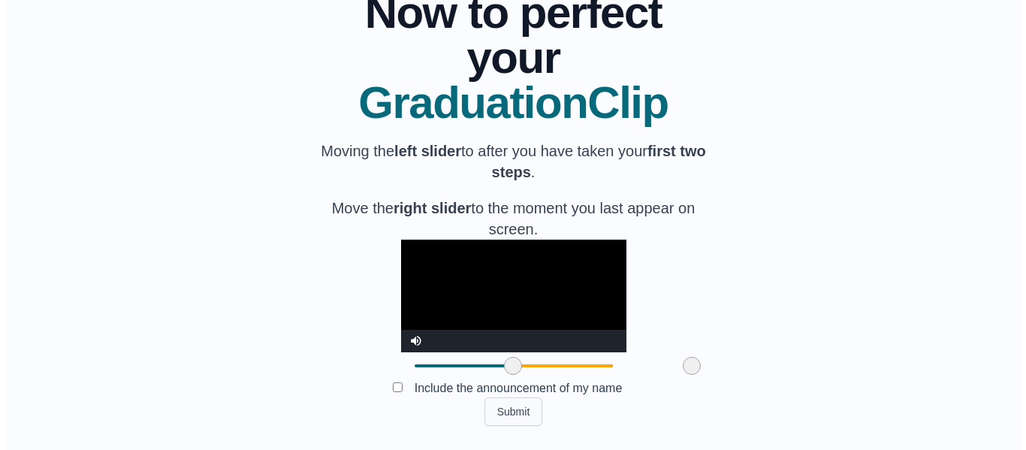
scroll to position [0, 0]
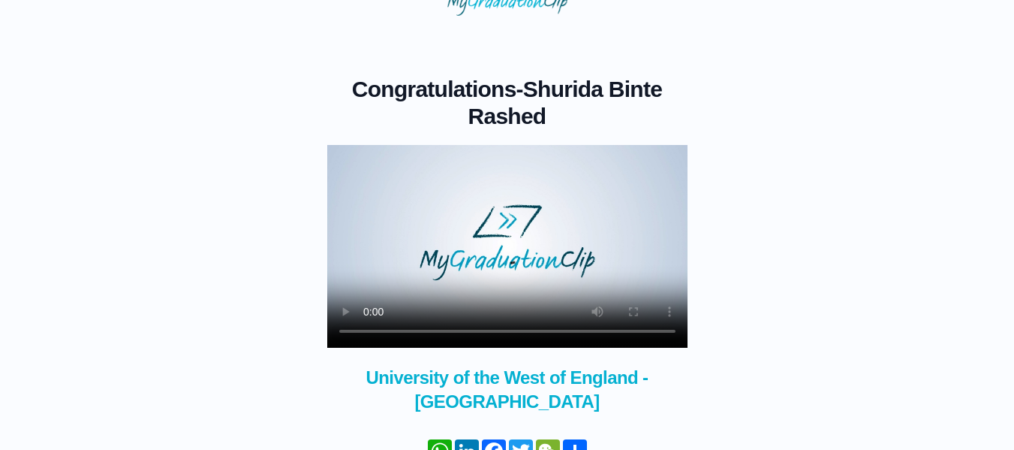
scroll to position [62, 0]
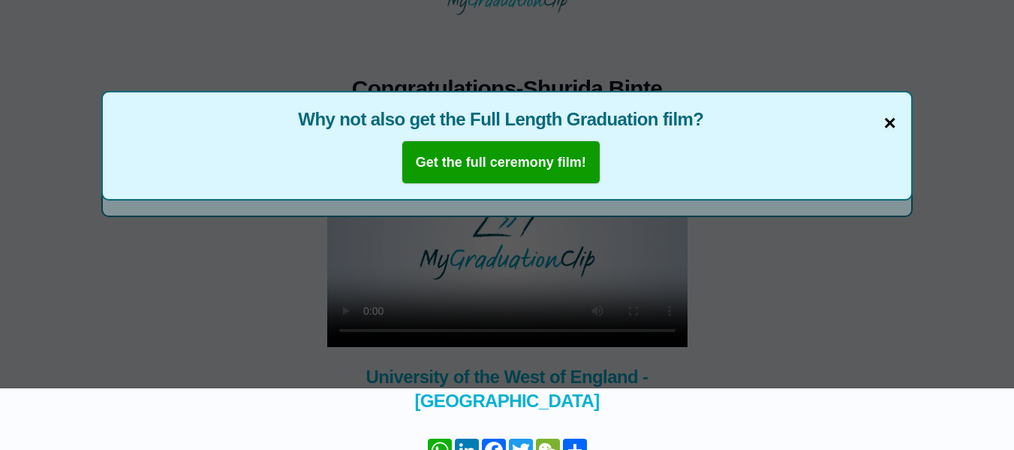
click at [892, 121] on span "×" at bounding box center [891, 123] width 12 height 32
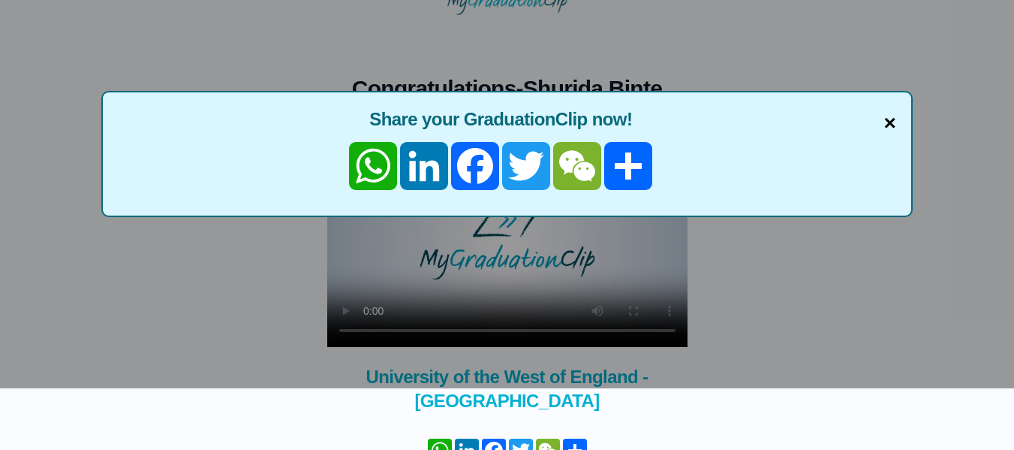
click at [890, 121] on span "×" at bounding box center [891, 123] width 12 height 32
